Goal: Information Seeking & Learning: Learn about a topic

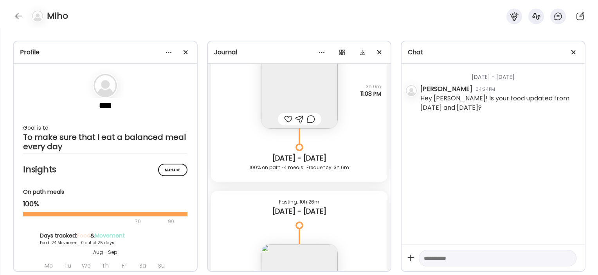
scroll to position [500, 0]
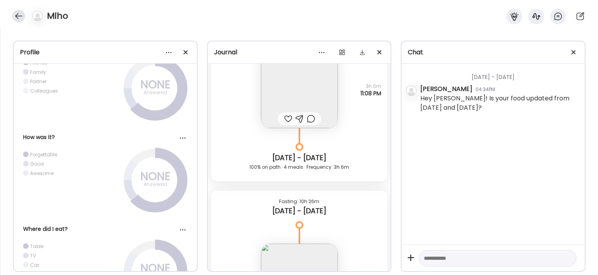
click at [18, 13] on div at bounding box center [19, 16] width 13 height 13
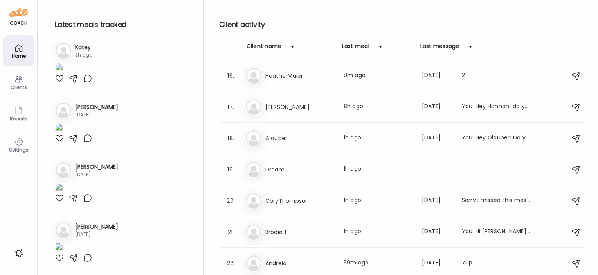
scroll to position [471, 0]
click at [285, 162] on div "Dr Dream Last meal: 1h ago" at bounding box center [403, 170] width 317 height 17
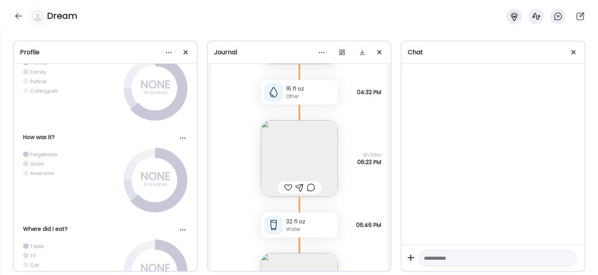
scroll to position [23962, 0]
click at [292, 91] on div "16 fl oz" at bounding box center [310, 89] width 49 height 8
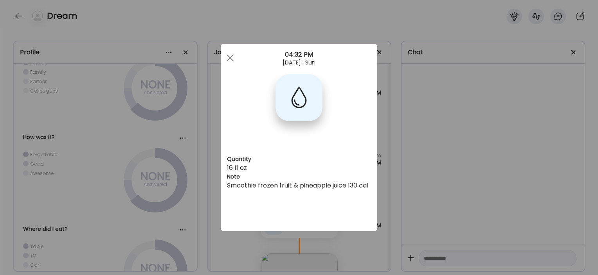
click at [211, 154] on div "Ate Coach Dashboard Wahoo! It’s official Take a moment to set up your Coach Pro…" at bounding box center [299, 137] width 598 height 275
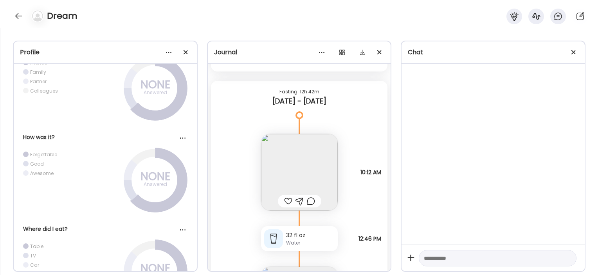
scroll to position [21962, 0]
click at [299, 159] on img at bounding box center [299, 171] width 77 height 77
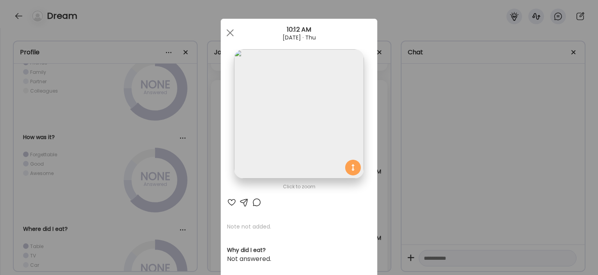
click at [191, 180] on div "Ate Coach Dashboard Wahoo! It’s official Take a moment to set up your Coach Pro…" at bounding box center [299, 137] width 598 height 275
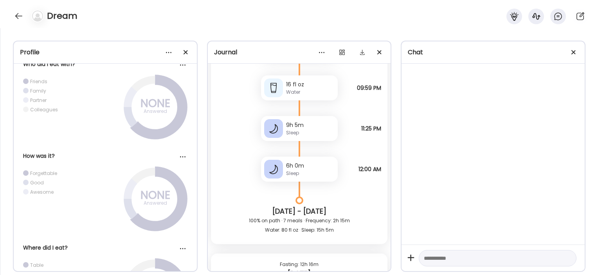
scroll to position [26015, 0]
click at [17, 17] on div at bounding box center [19, 16] width 13 height 13
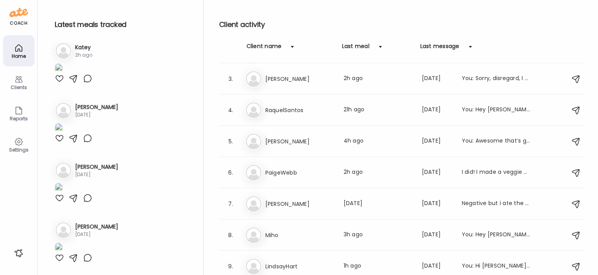
scroll to position [0, 0]
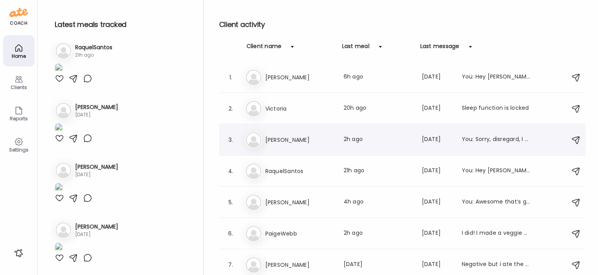
drag, startPoint x: 290, startPoint y: 142, endPoint x: 275, endPoint y: 140, distance: 15.4
click at [275, 140] on h3 "[PERSON_NAME]" at bounding box center [299, 139] width 69 height 9
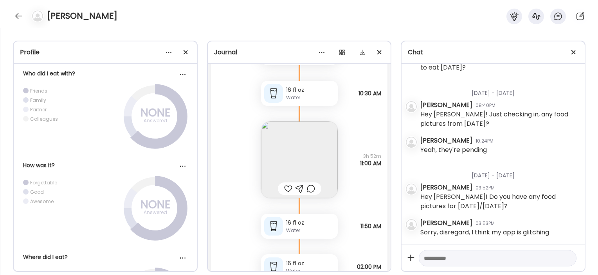
scroll to position [27959, 0]
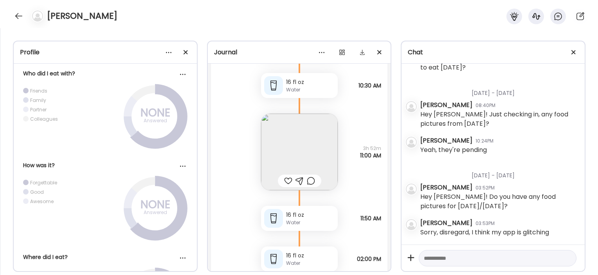
click at [324, 146] on img at bounding box center [299, 152] width 77 height 77
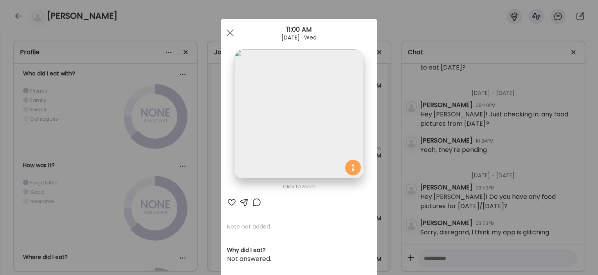
click at [383, 159] on div "Ate Coach Dashboard Wahoo! It’s official Take a moment to set up your Coach Pro…" at bounding box center [299, 137] width 598 height 275
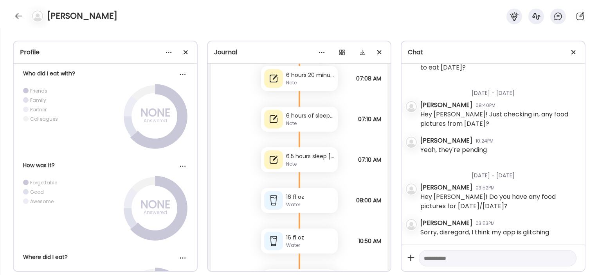
scroll to position [26826, 0]
click at [319, 165] on div "Note" at bounding box center [310, 163] width 49 height 7
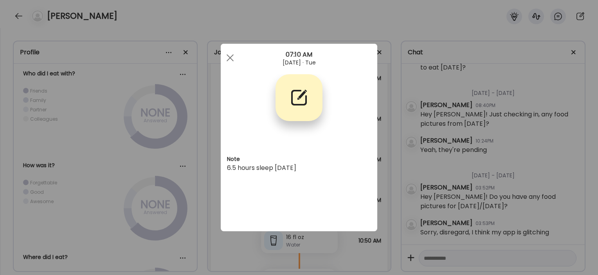
click at [385, 174] on div "Ate Coach Dashboard Wahoo! It’s official Take a moment to set up your Coach Pro…" at bounding box center [299, 137] width 598 height 275
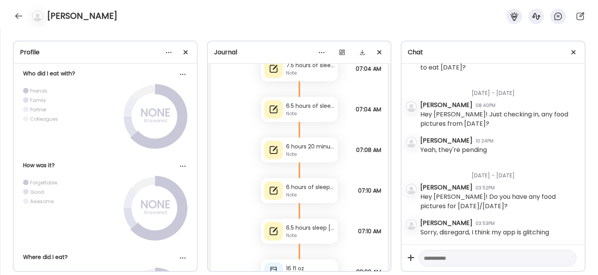
scroll to position [26753, 0]
click at [302, 189] on div "6 hours of sleep [DATE]" at bounding box center [310, 189] width 49 height 8
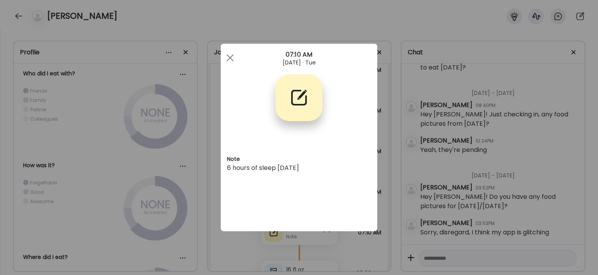
click at [397, 149] on div "Ate Coach Dashboard Wahoo! It’s official Take a moment to set up your Coach Pro…" at bounding box center [299, 137] width 598 height 275
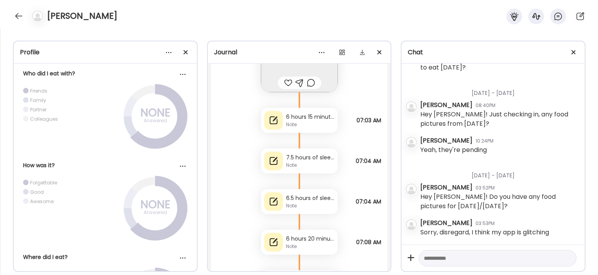
scroll to position [26660, 0]
click at [321, 122] on div "6 hours 15 minutes sleep" at bounding box center [310, 119] width 49 height 8
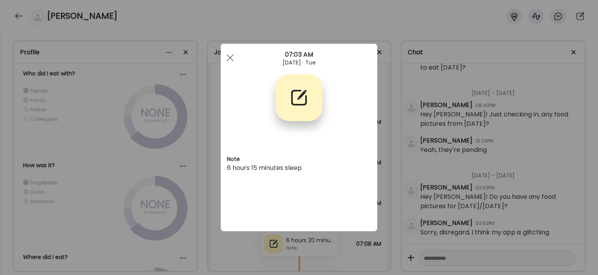
click at [389, 161] on div "Ate Coach Dashboard Wahoo! It’s official Take a moment to set up your Coach Pro…" at bounding box center [299, 137] width 598 height 275
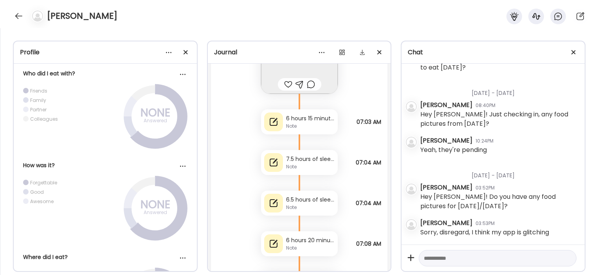
click at [291, 159] on div "7.5 hours of sleep [DATE]" at bounding box center [310, 159] width 49 height 8
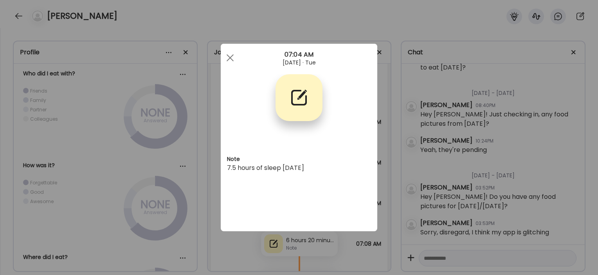
click at [202, 191] on div "Ate Coach Dashboard Wahoo! It’s official Take a moment to set up your Coach Pro…" at bounding box center [299, 137] width 598 height 275
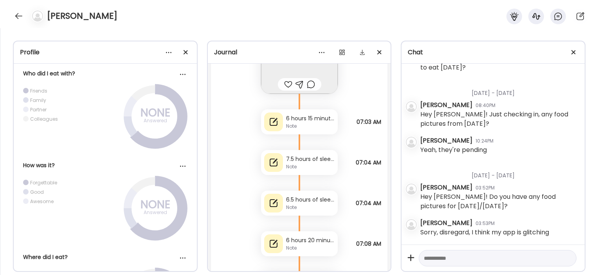
click at [300, 205] on div "Note" at bounding box center [310, 207] width 49 height 7
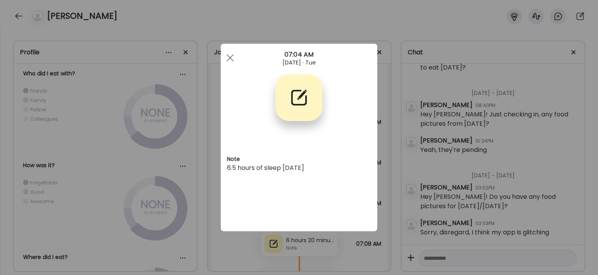
click at [237, 253] on div "Ate Coach Dashboard Wahoo! It’s official Take a moment to set up your Coach Pro…" at bounding box center [299, 137] width 598 height 275
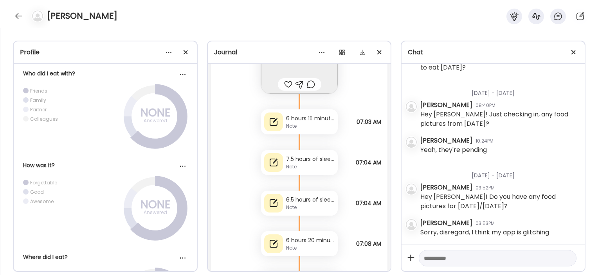
click at [303, 208] on div "Note" at bounding box center [310, 207] width 49 height 7
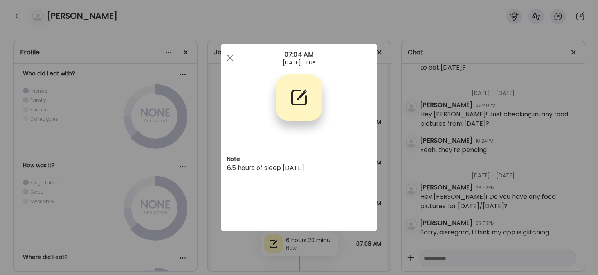
click at [202, 257] on div "Ate Coach Dashboard Wahoo! It’s official Take a moment to set up your Coach Pro…" at bounding box center [299, 137] width 598 height 275
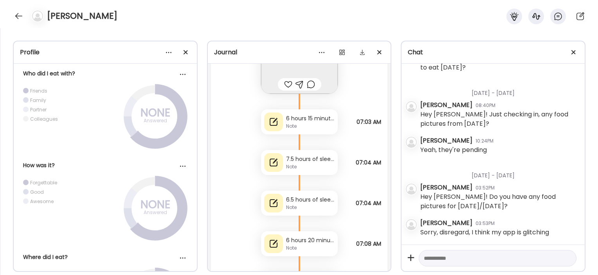
click at [273, 253] on div at bounding box center [273, 244] width 19 height 19
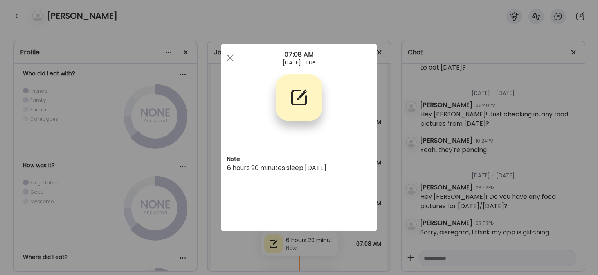
click at [252, 252] on div "Ate Coach Dashboard Wahoo! It’s official Take a moment to set up your Coach Pro…" at bounding box center [299, 137] width 598 height 275
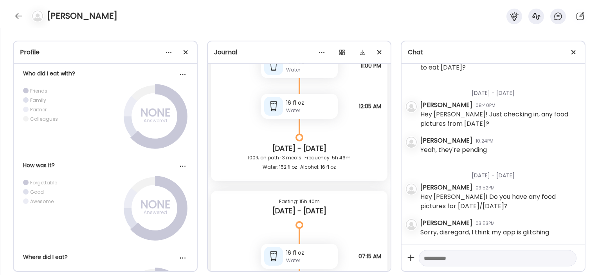
scroll to position [16554, 0]
